Goal: Check status

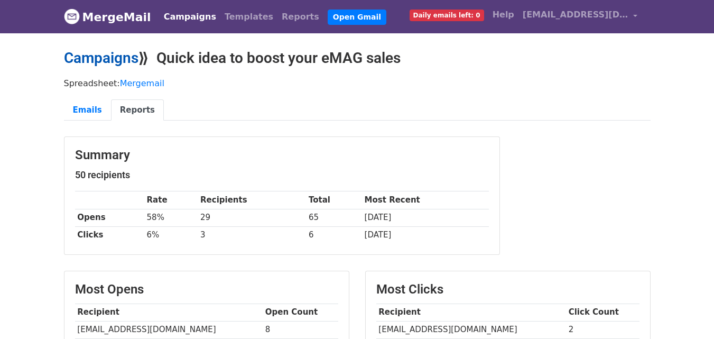
click at [124, 64] on link "Campaigns" at bounding box center [101, 57] width 74 height 17
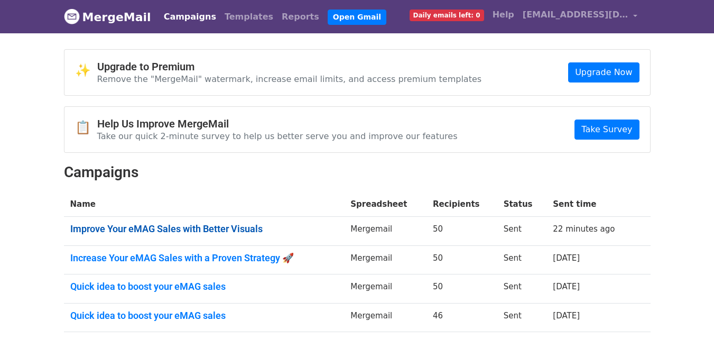
click at [212, 224] on link "Improve Your eMAG Sales with Better Visuals" at bounding box center [204, 229] width 268 height 12
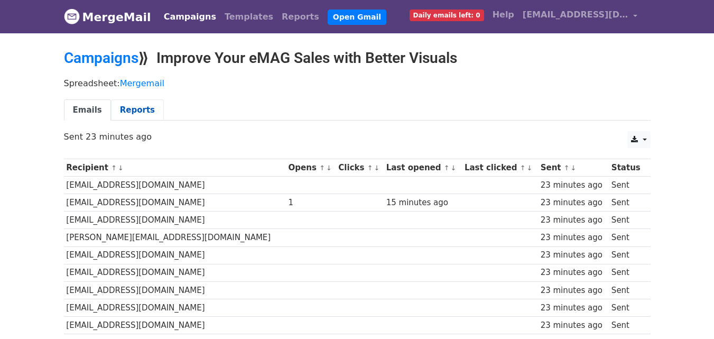
click at [137, 116] on link "Reports" at bounding box center [137, 110] width 53 height 22
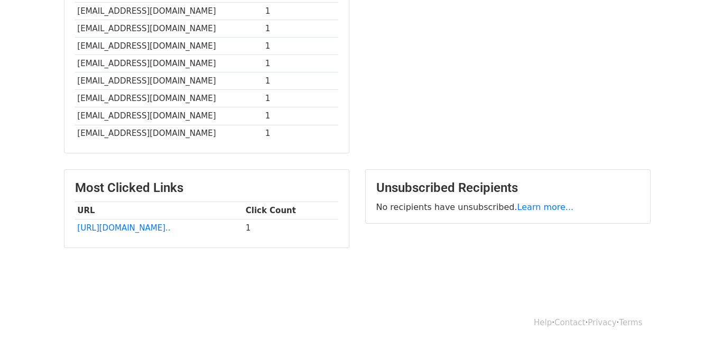
scroll to position [358, 0]
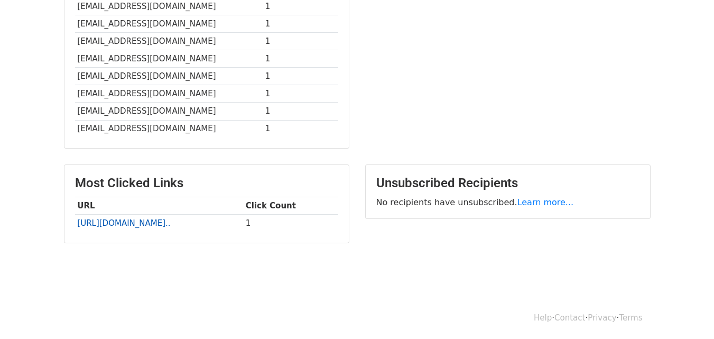
click at [162, 224] on link "[URL][DOMAIN_NAME].." at bounding box center [123, 223] width 93 height 10
